Goal: Entertainment & Leisure: Consume media (video, audio)

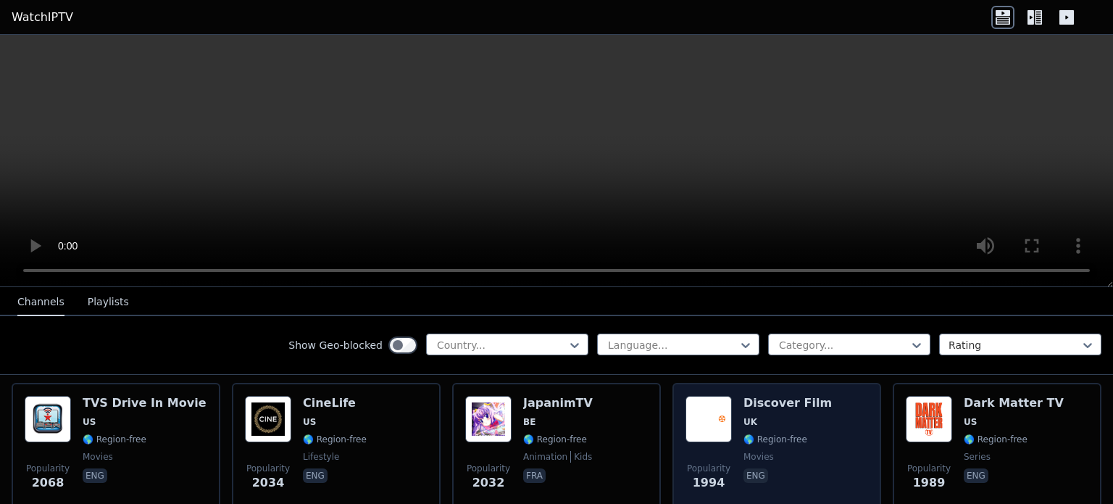
scroll to position [797, 0]
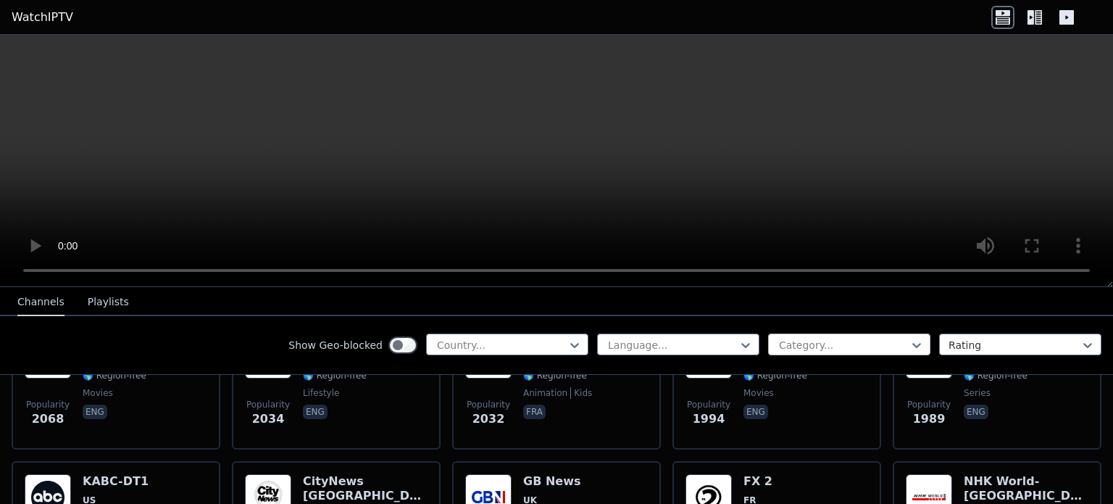
click at [824, 344] on div at bounding box center [843, 345] width 132 height 14
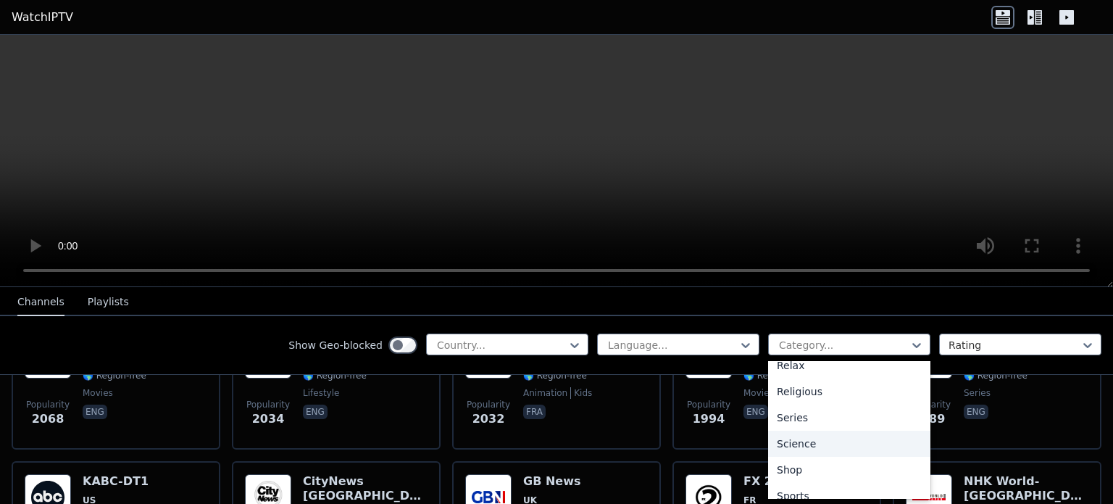
scroll to position [572, 0]
click at [805, 434] on div "Sports" at bounding box center [849, 431] width 162 height 26
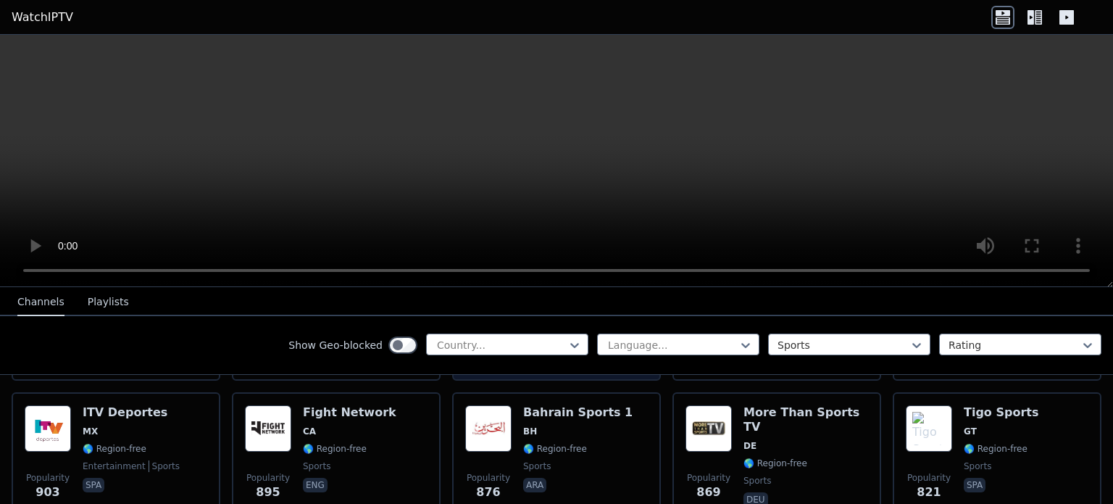
scroll to position [725, 0]
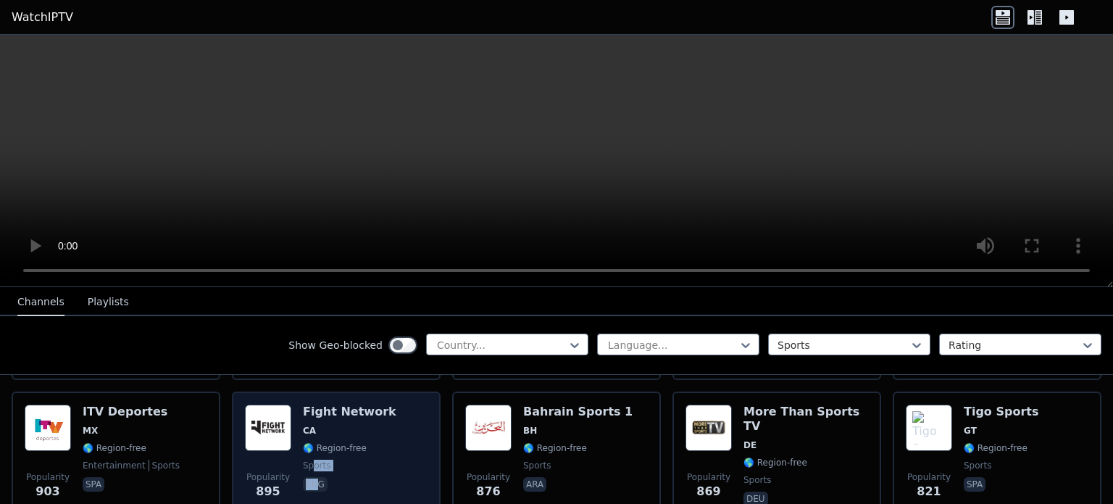
drag, startPoint x: 331, startPoint y: 439, endPoint x: 312, endPoint y: 458, distance: 27.2
click at [312, 458] on div "Fight Network CA 🌎 Region-free sports eng" at bounding box center [349, 456] width 93 height 104
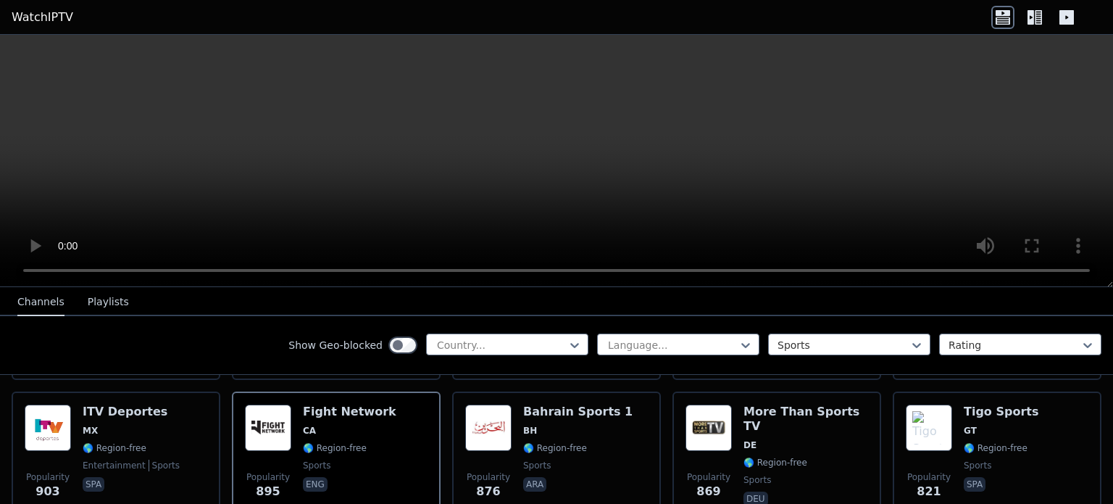
click at [1040, 23] on icon at bounding box center [1038, 17] width 7 height 14
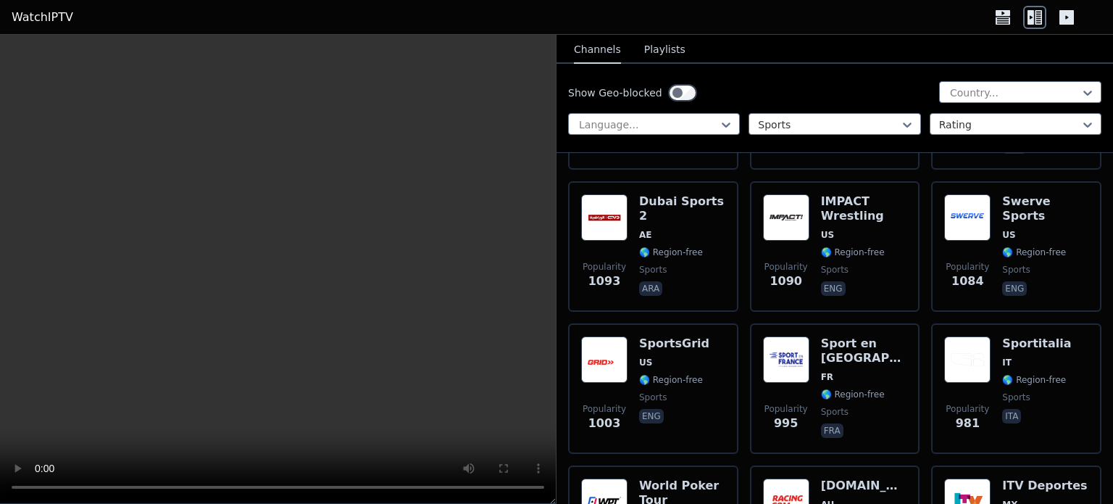
click at [652, 48] on button "Playlists" at bounding box center [664, 50] width 41 height 28
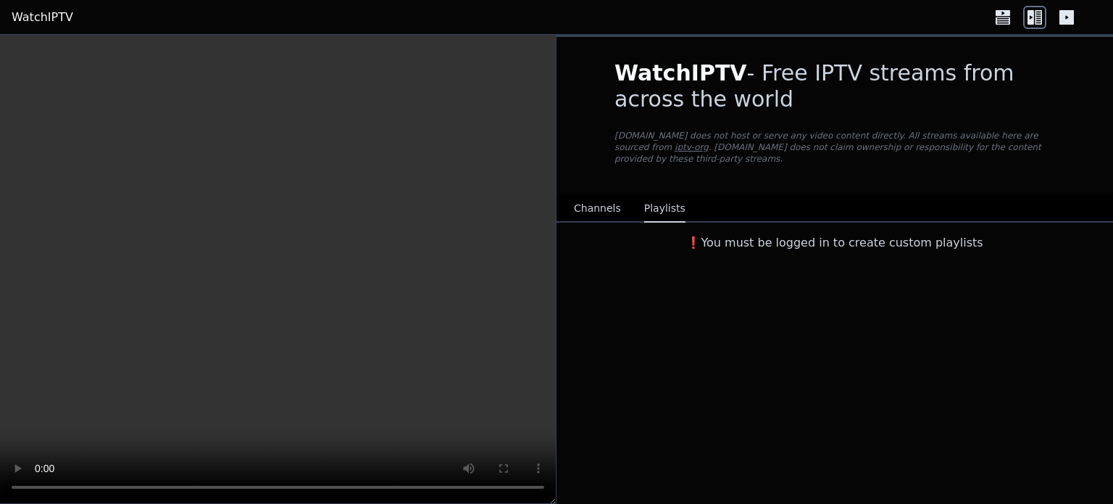
scroll to position [0, 0]
click at [594, 195] on button "Channels" at bounding box center [597, 209] width 47 height 28
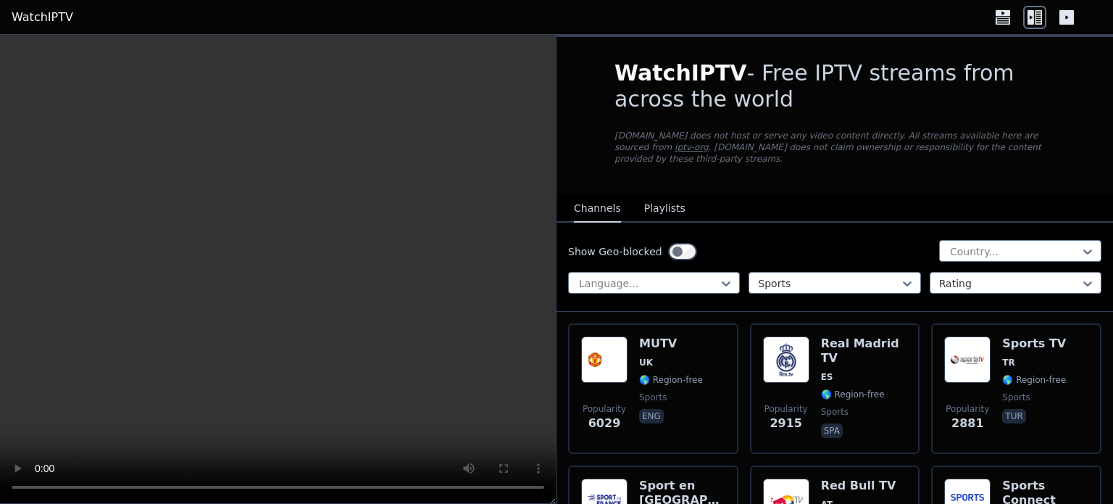
click at [430, 242] on video at bounding box center [278, 269] width 556 height 469
click at [591, 149] on div "WatchIPTV - Free IPTV streams from across the world [DOMAIN_NAME] does not host…" at bounding box center [834, 115] width 487 height 156
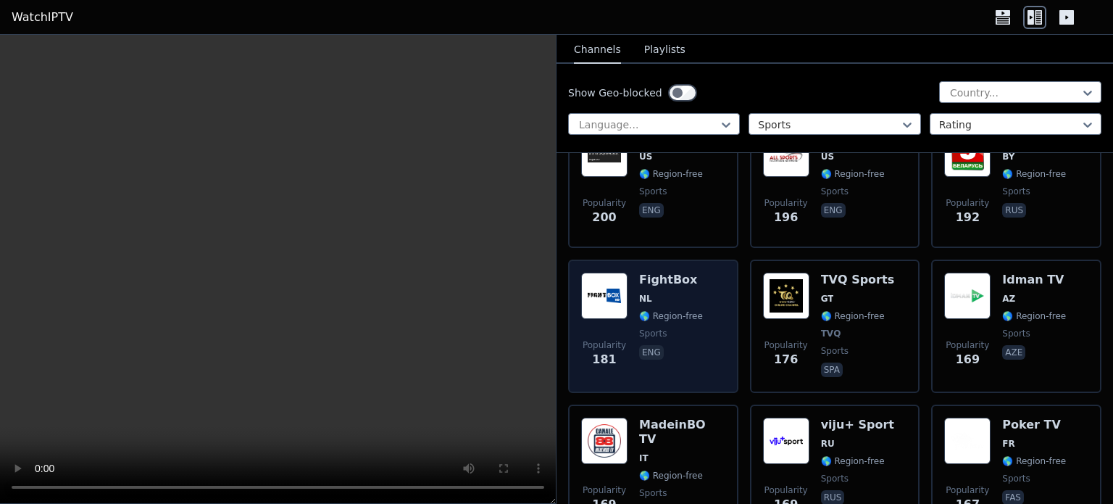
scroll to position [2970, 0]
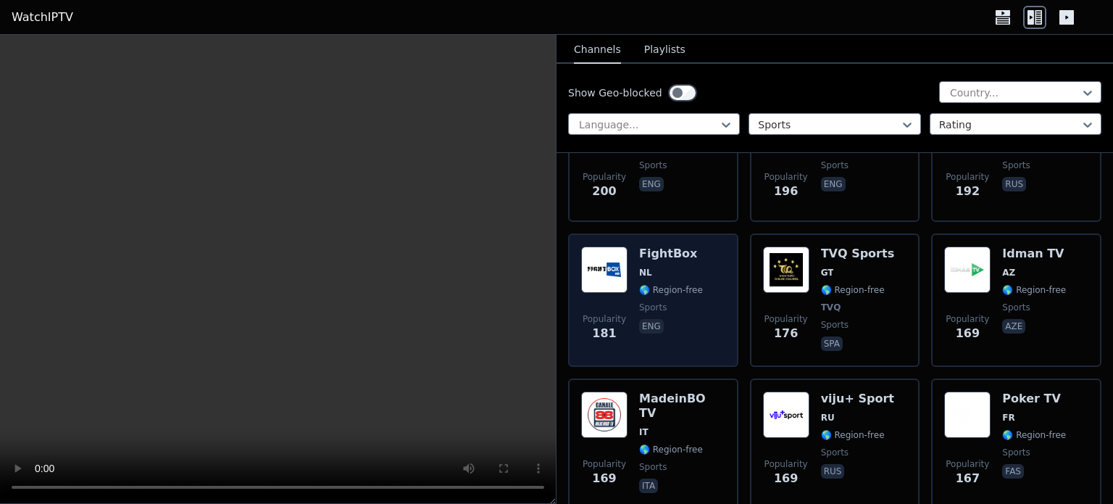
click at [687, 260] on div "FightBox NL 🌎 Region-free sports eng" at bounding box center [671, 299] width 64 height 107
click at [684, 319] on span "eng" at bounding box center [671, 327] width 64 height 17
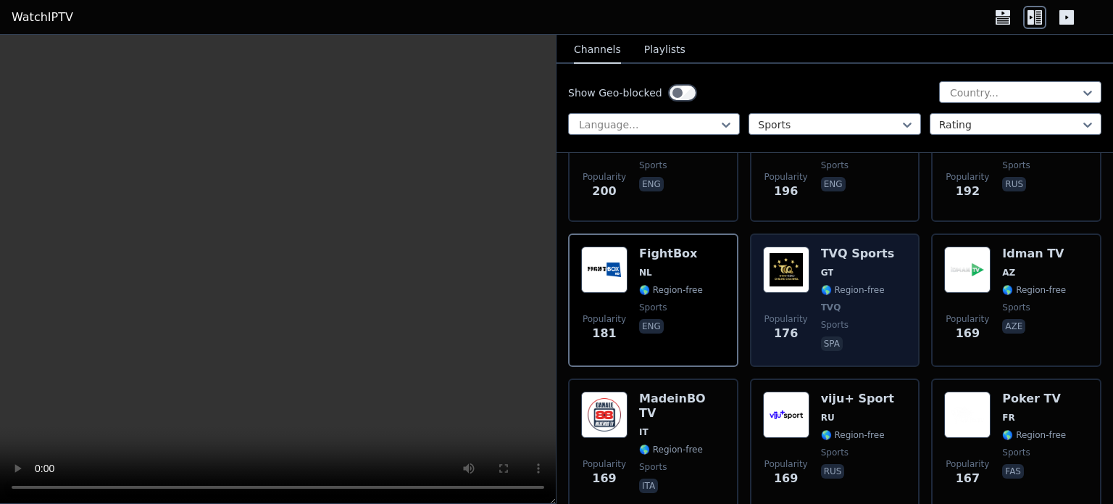
click at [790, 313] on span "Popularity" at bounding box center [785, 319] width 43 height 12
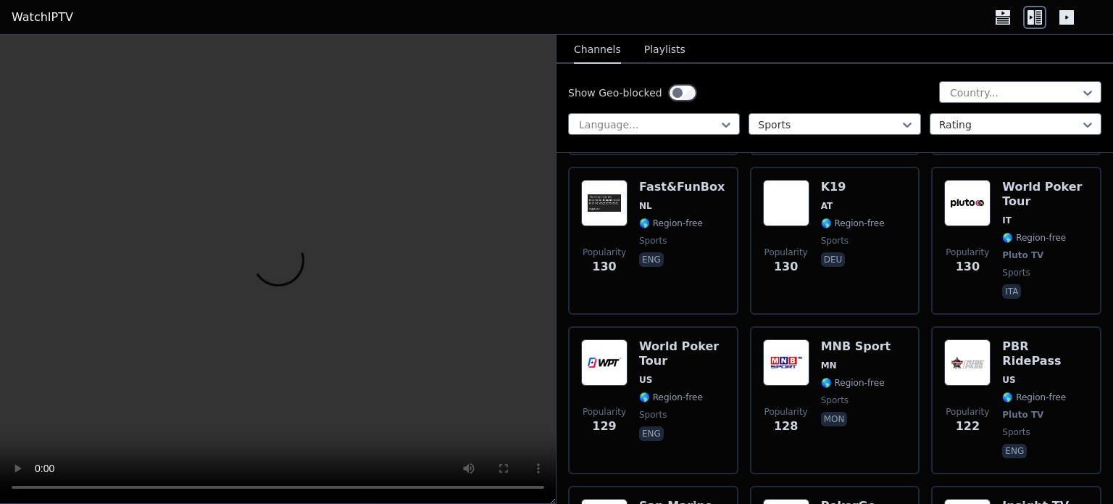
scroll to position [4057, 0]
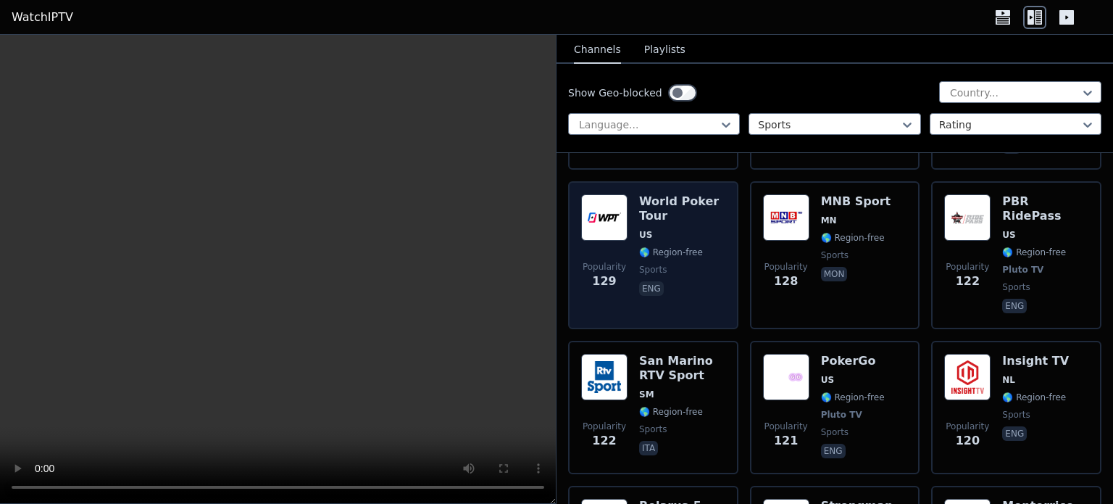
click at [685, 281] on span "eng" at bounding box center [682, 289] width 86 height 17
click at [664, 207] on div "World Poker Tour US 🌎 Region-free sports eng" at bounding box center [682, 255] width 86 height 122
click at [700, 281] on span "eng" at bounding box center [682, 289] width 86 height 17
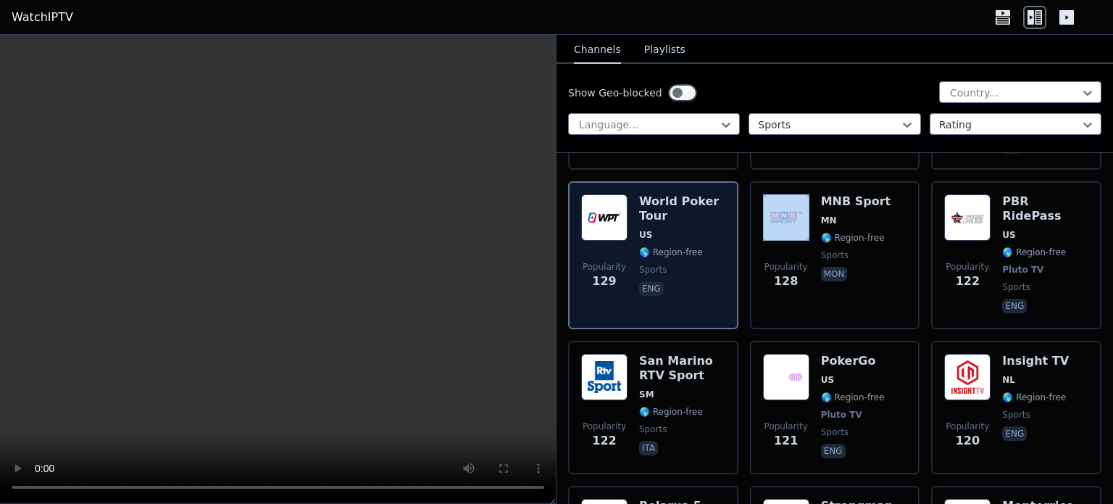
click at [700, 281] on span "eng" at bounding box center [682, 289] width 86 height 17
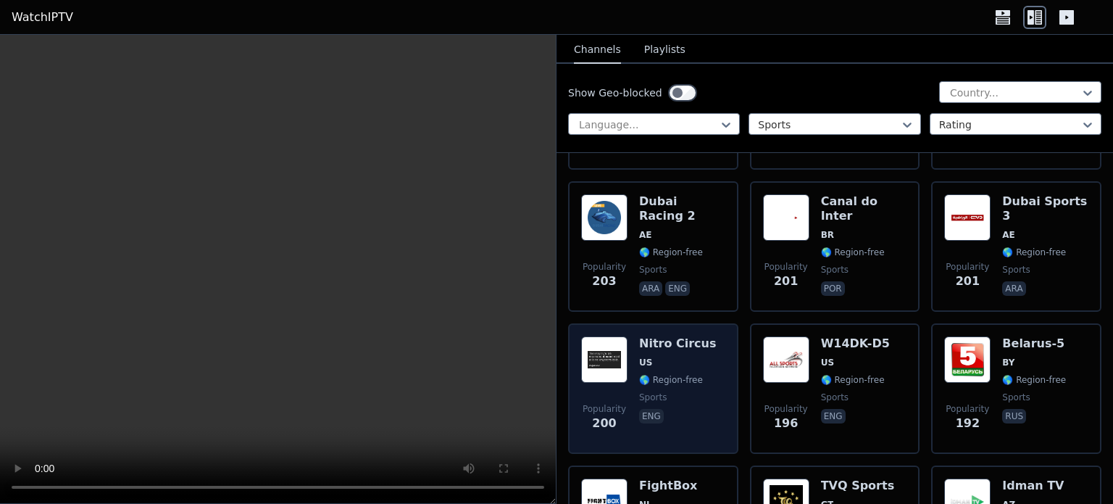
scroll to position [2706, 0]
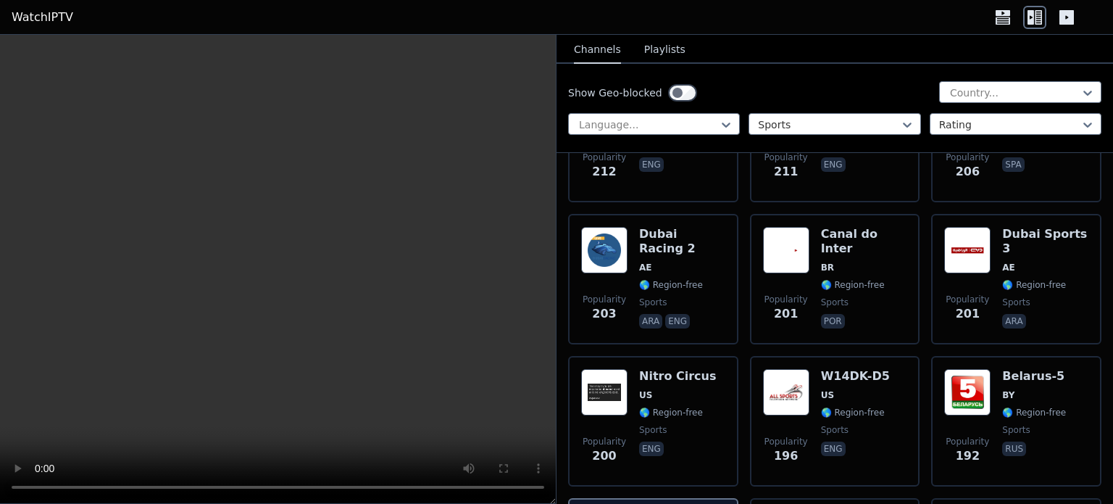
click at [667, 134] on div "Show Geo-blocked Country... Language... Sports Rating" at bounding box center [834, 108] width 556 height 89
click at [664, 122] on div at bounding box center [647, 124] width 141 height 14
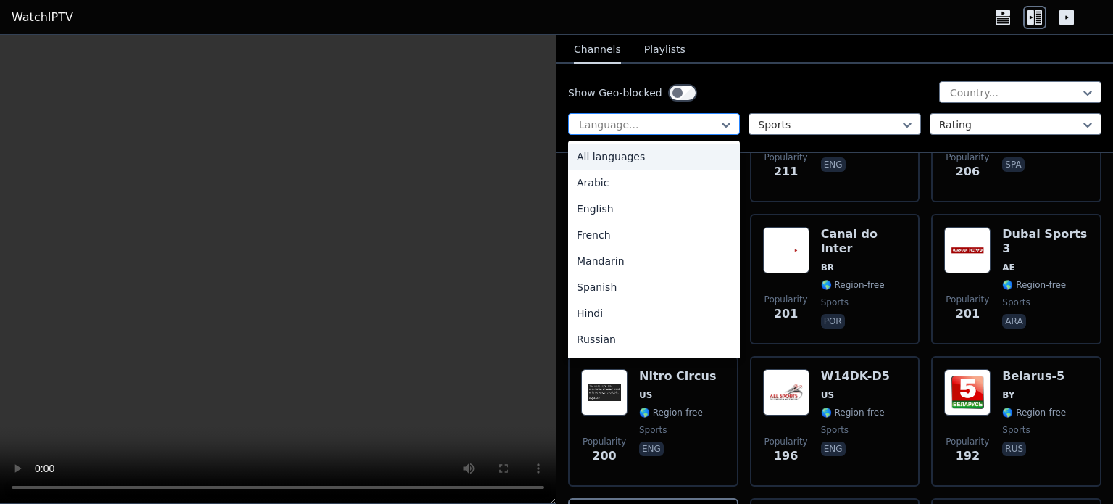
click at [664, 122] on div at bounding box center [647, 124] width 141 height 14
